Goal: Task Accomplishment & Management: Complete application form

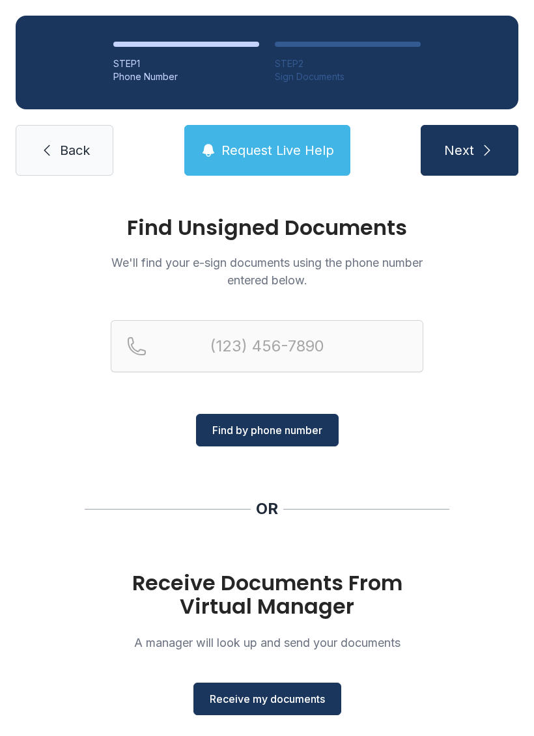
click at [301, 694] on span "Receive my documents" at bounding box center [267, 699] width 115 height 16
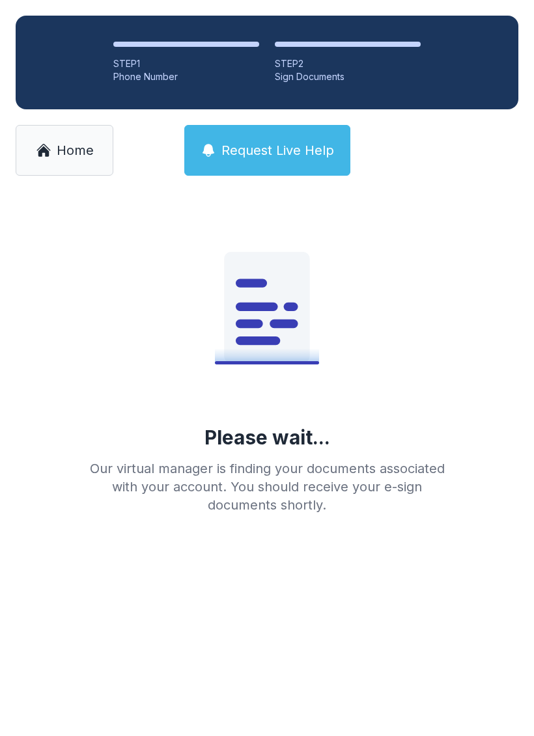
click at [59, 153] on span "Home" at bounding box center [75, 150] width 37 height 18
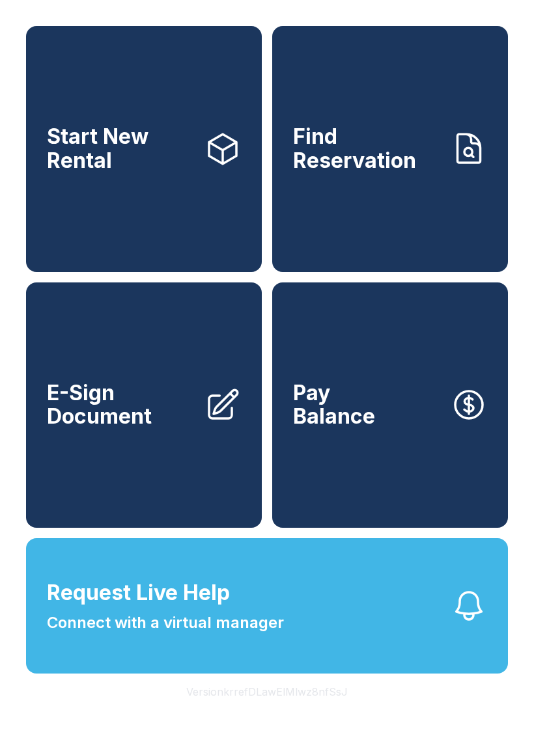
click at [142, 429] on span "E-Sign Document" at bounding box center [120, 405] width 147 height 48
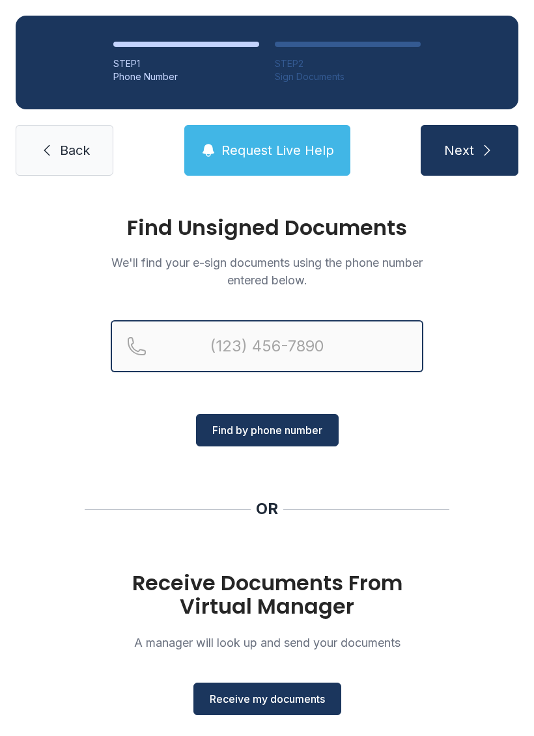
click at [295, 344] on input "Reservation phone number" at bounding box center [267, 346] width 312 height 52
type input "[PHONE_NUMBER]"
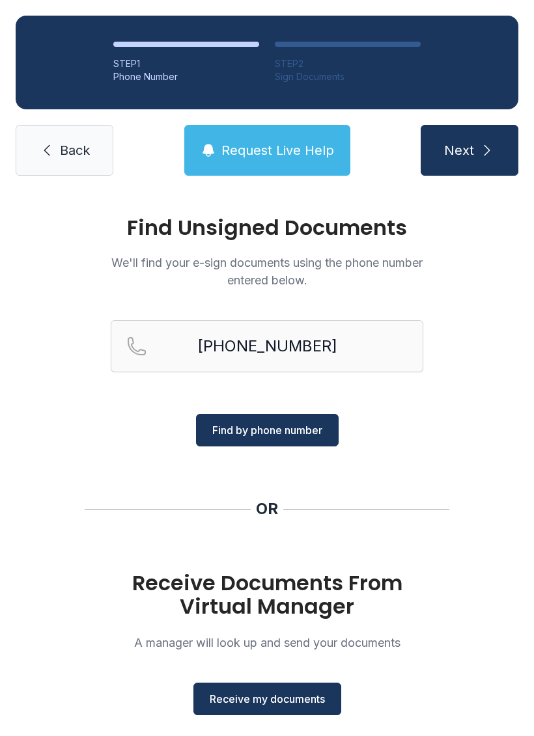
click at [277, 426] on span "Find by phone number" at bounding box center [267, 430] width 110 height 16
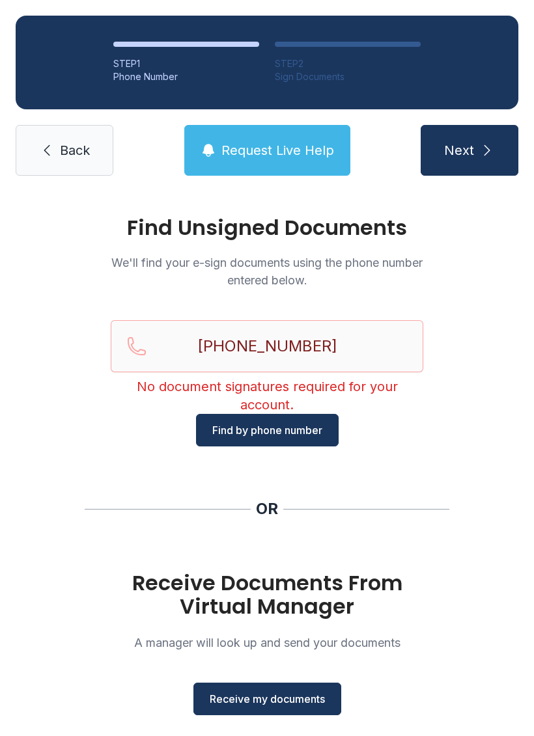
click at [61, 146] on span "Back" at bounding box center [75, 150] width 30 height 18
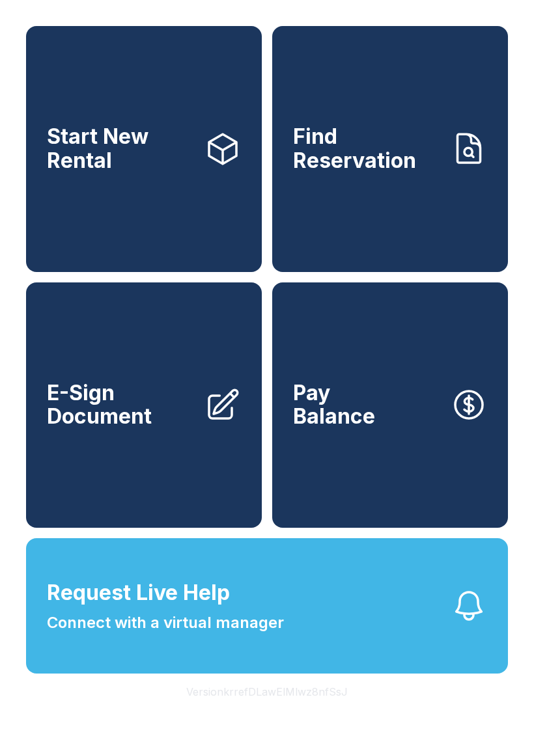
click at [100, 425] on span "E-Sign Document" at bounding box center [120, 405] width 147 height 48
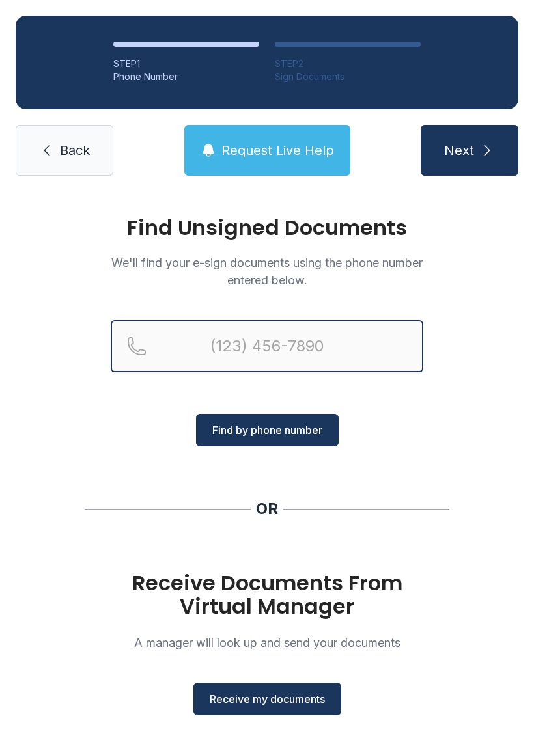
click at [349, 344] on input "Reservation phone number" at bounding box center [267, 346] width 312 height 52
type input "(478) 960-"
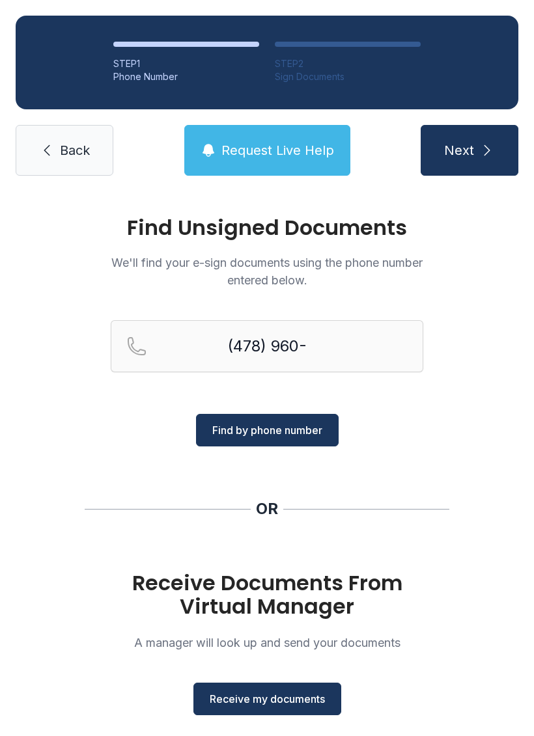
click at [66, 150] on span "Back" at bounding box center [75, 150] width 30 height 18
